Goal: Check status: Check status

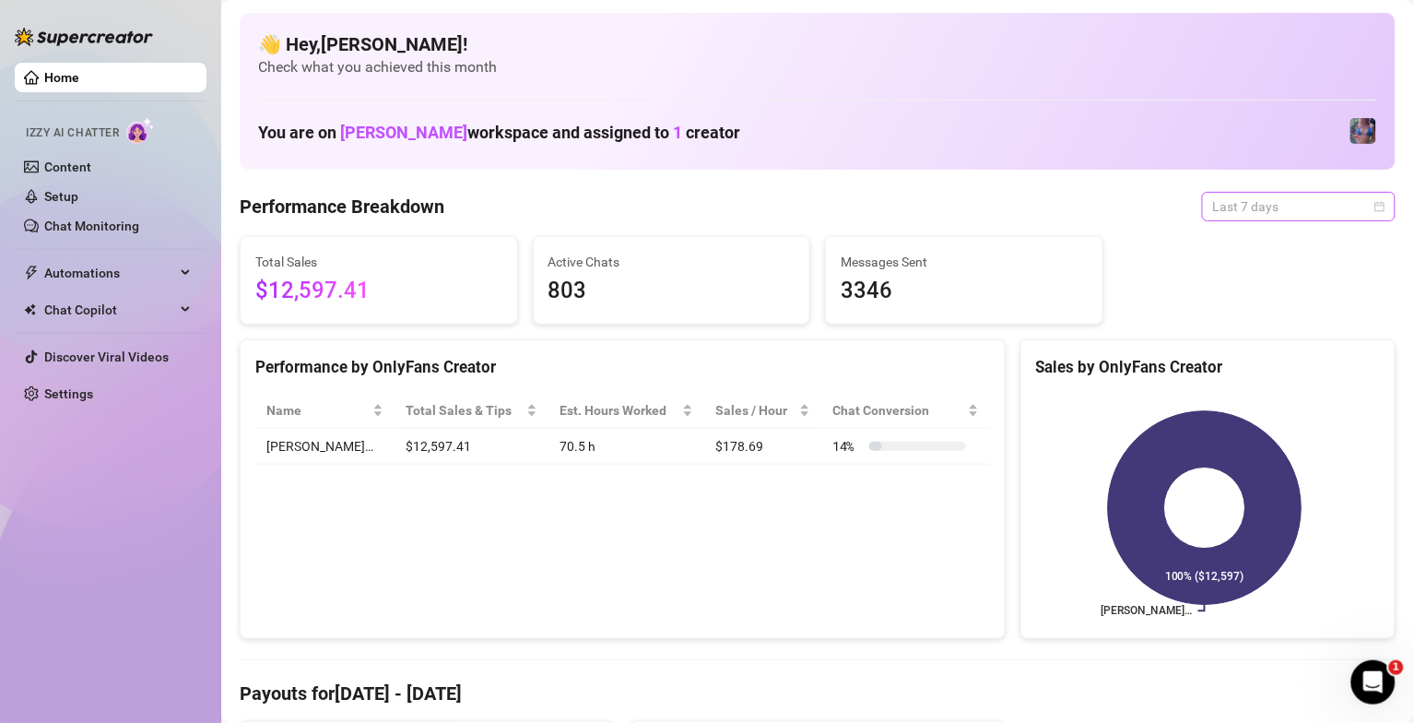
click at [1261, 211] on span "Last 7 days" at bounding box center [1299, 207] width 172 height 28
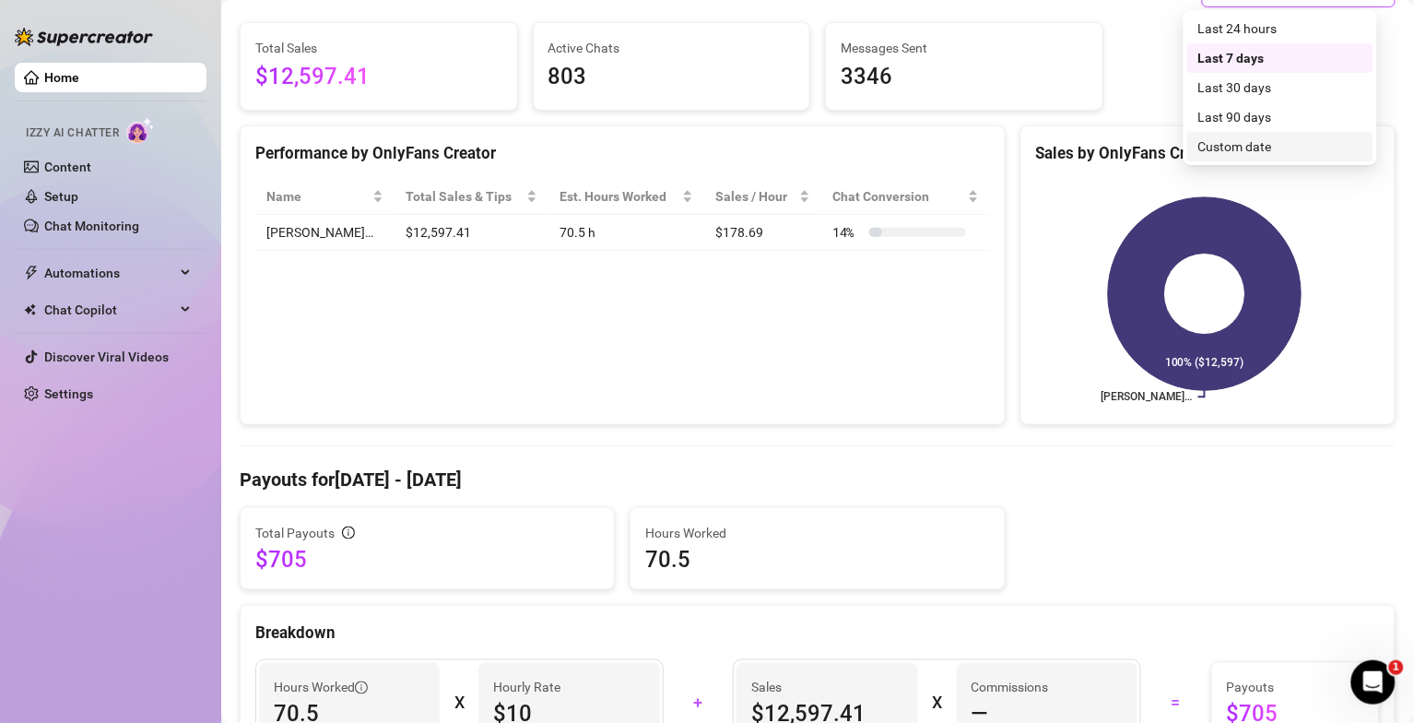
scroll to position [213, 0]
click at [1241, 118] on div "Last 90 days" at bounding box center [1281, 118] width 164 height 20
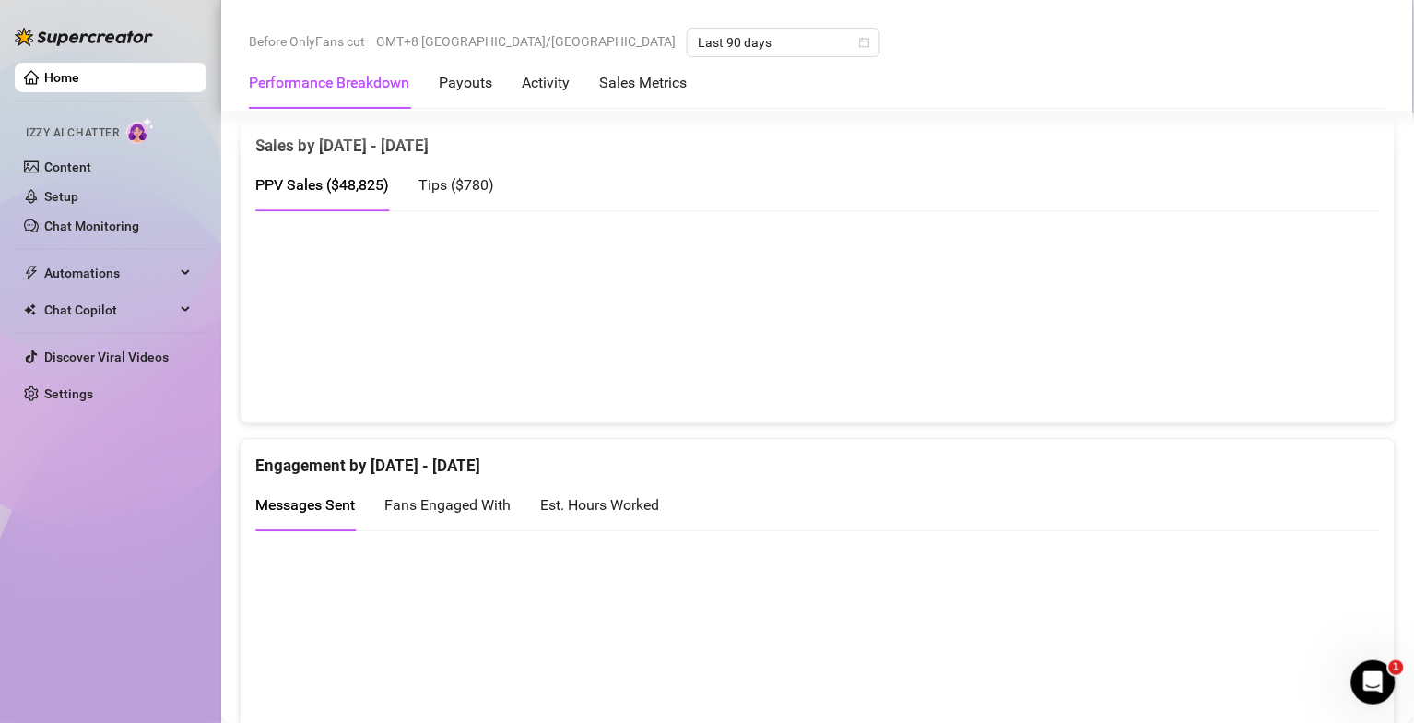
scroll to position [0, 0]
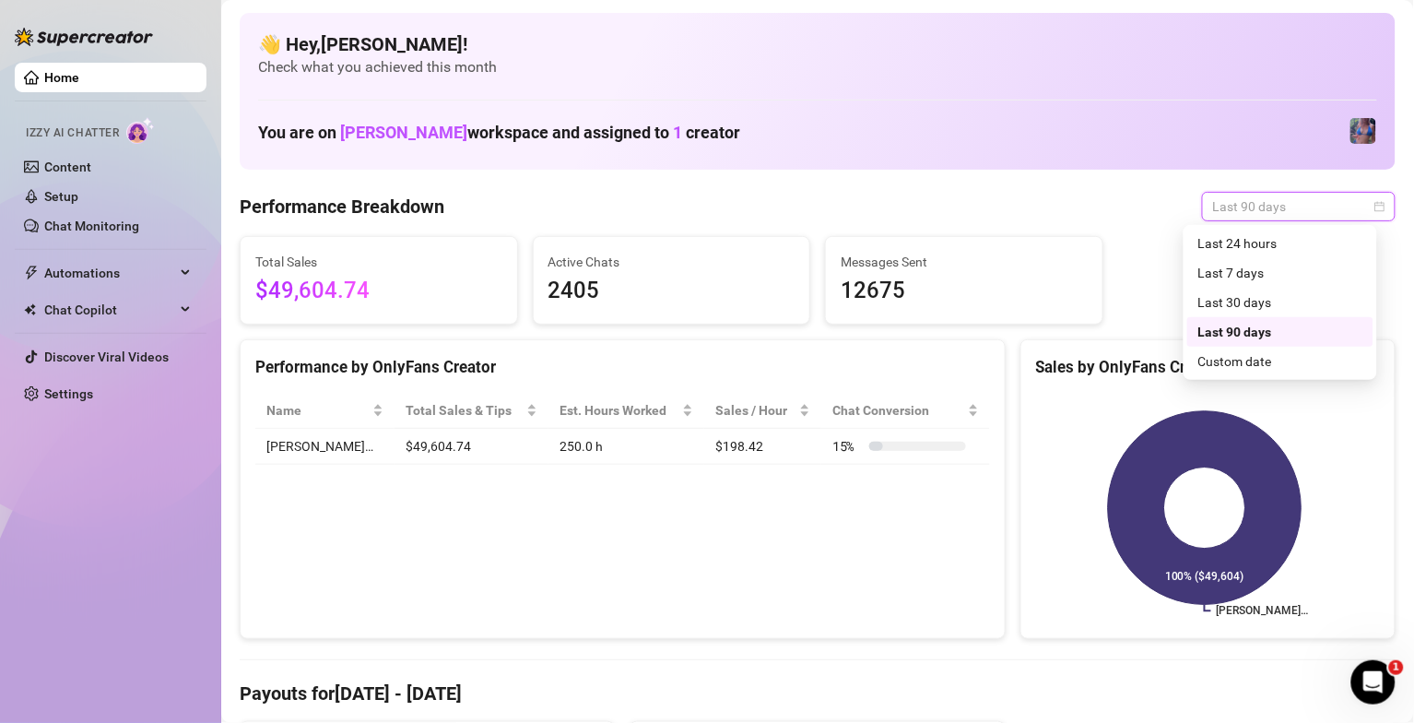
click at [1309, 211] on span "Last 90 days" at bounding box center [1299, 207] width 172 height 28
click at [1269, 279] on div "Last 7 days" at bounding box center [1281, 273] width 164 height 20
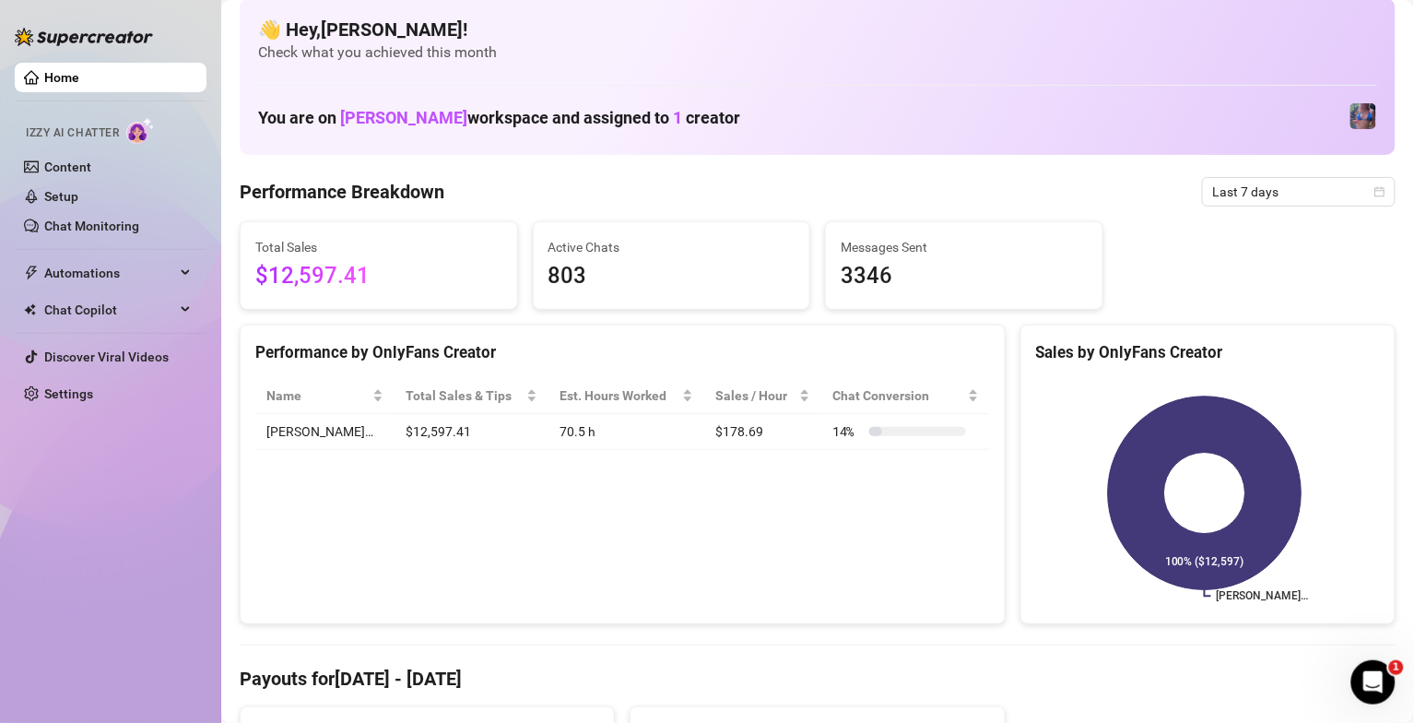
scroll to position [6, 0]
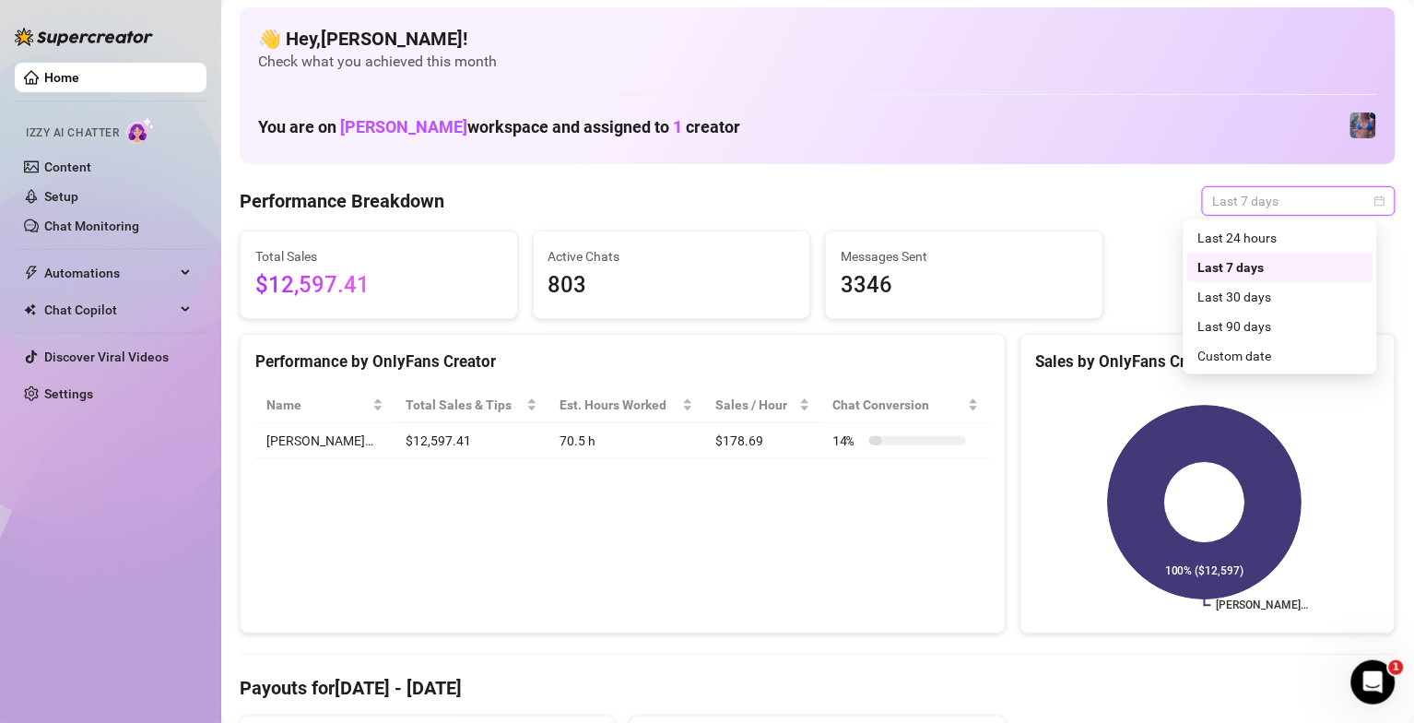
click at [1279, 202] on span "Last 7 days" at bounding box center [1299, 201] width 172 height 28
click at [1261, 239] on div "Last 24 hours" at bounding box center [1281, 238] width 164 height 20
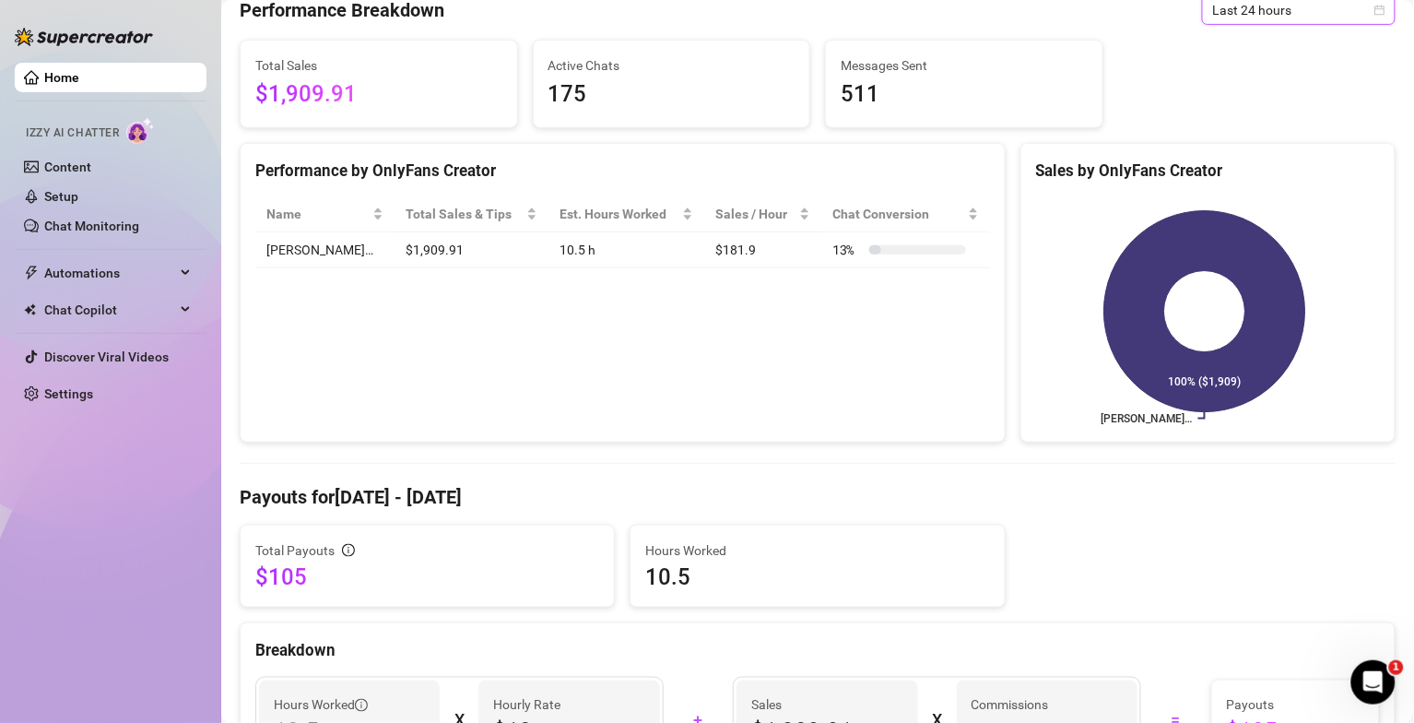
scroll to position [0, 0]
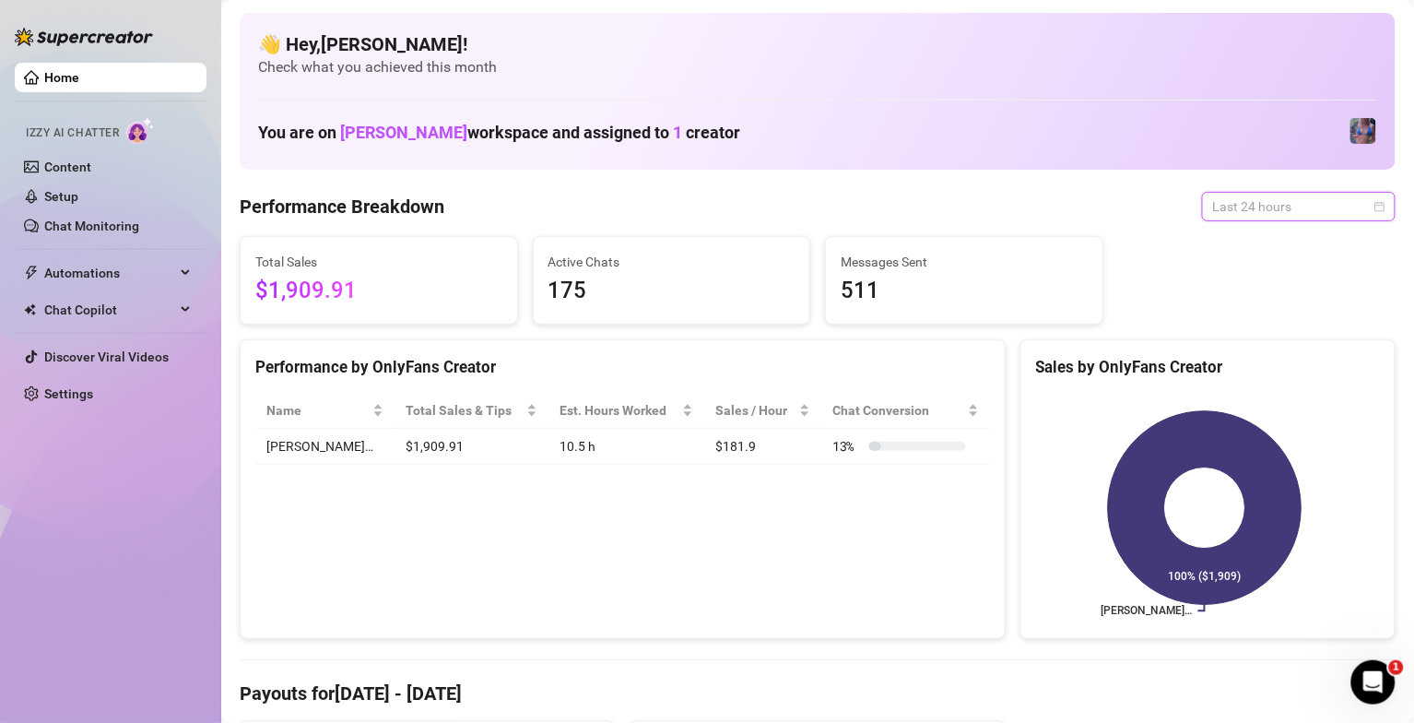
click at [1251, 212] on span "Last 24 hours" at bounding box center [1299, 207] width 172 height 28
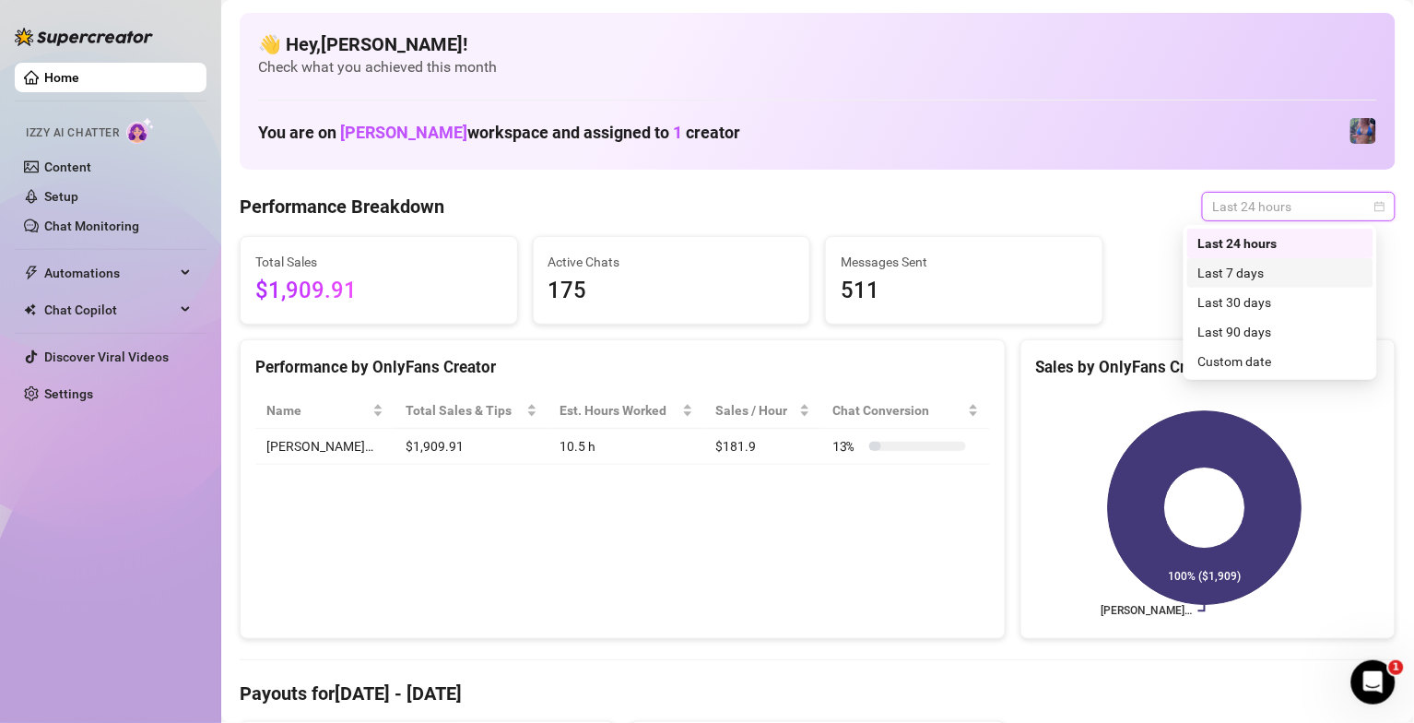
click at [1254, 274] on div "Last 7 days" at bounding box center [1281, 273] width 164 height 20
click at [1292, 197] on span "Last 7 days" at bounding box center [1299, 207] width 172 height 28
click at [1262, 329] on div "Last 90 days" at bounding box center [1281, 332] width 164 height 20
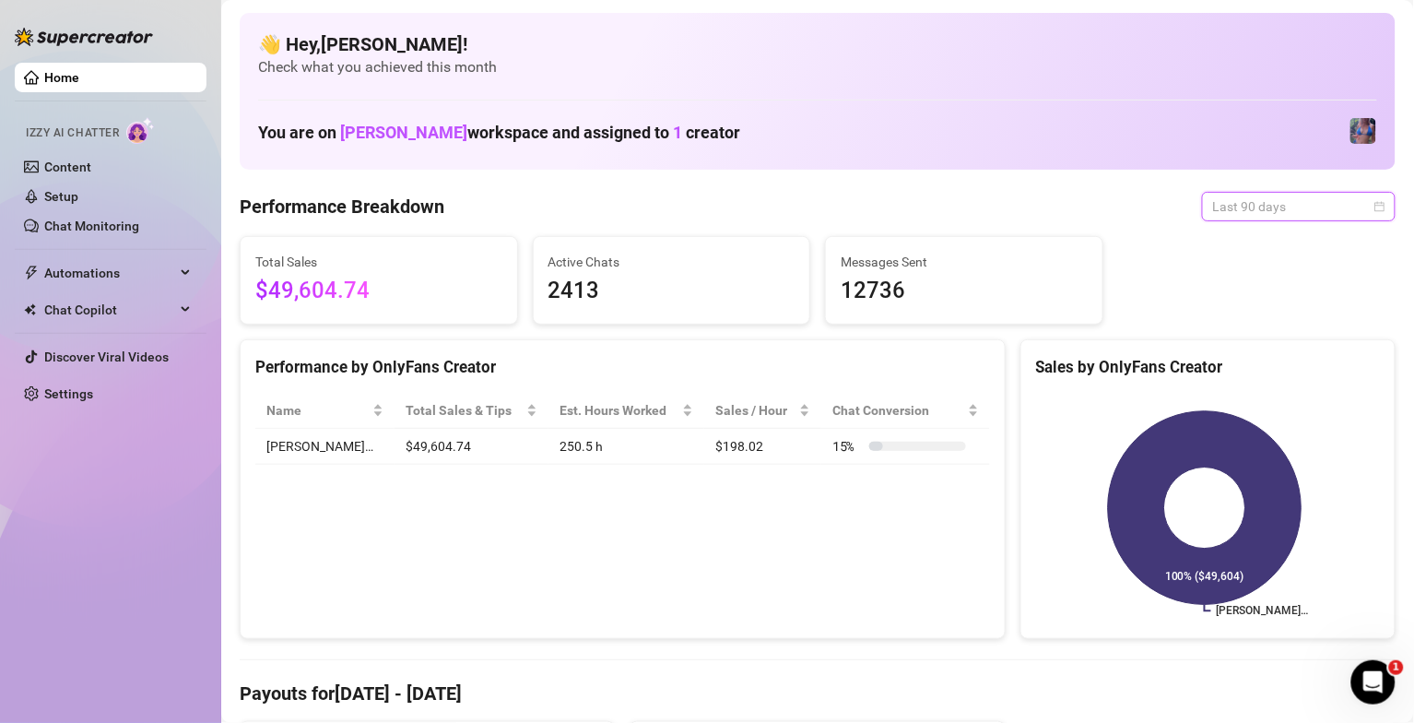
click at [1280, 195] on span "Last 90 days" at bounding box center [1299, 207] width 172 height 28
